Goal: Find specific page/section

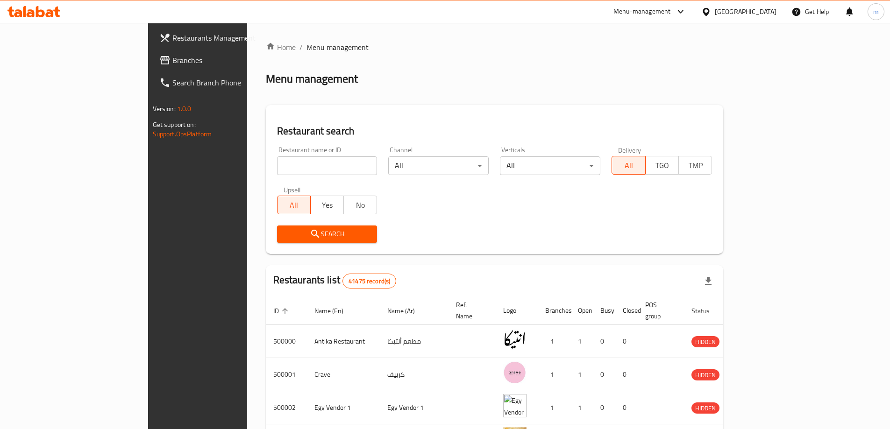
click at [277, 172] on input "search" at bounding box center [327, 166] width 100 height 19
click at [763, 14] on div "[GEOGRAPHIC_DATA]" at bounding box center [746, 12] width 62 height 10
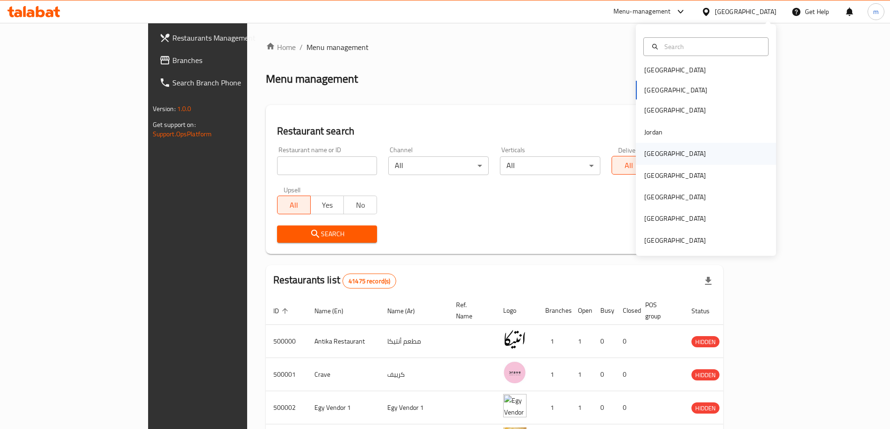
scroll to position [5, 0]
click at [676, 71] on div "Bahrain" at bounding box center [706, 68] width 140 height 21
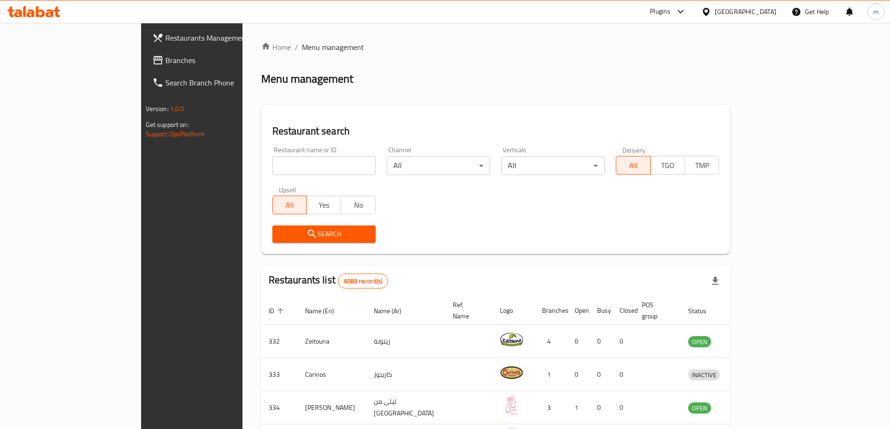
click at [294, 163] on input "search" at bounding box center [323, 166] width 103 height 19
paste input "2648"
type input "2648"
click at [165, 37] on span "Restaurants Management" at bounding box center [223, 37] width 117 height 11
